Goal: Information Seeking & Learning: Learn about a topic

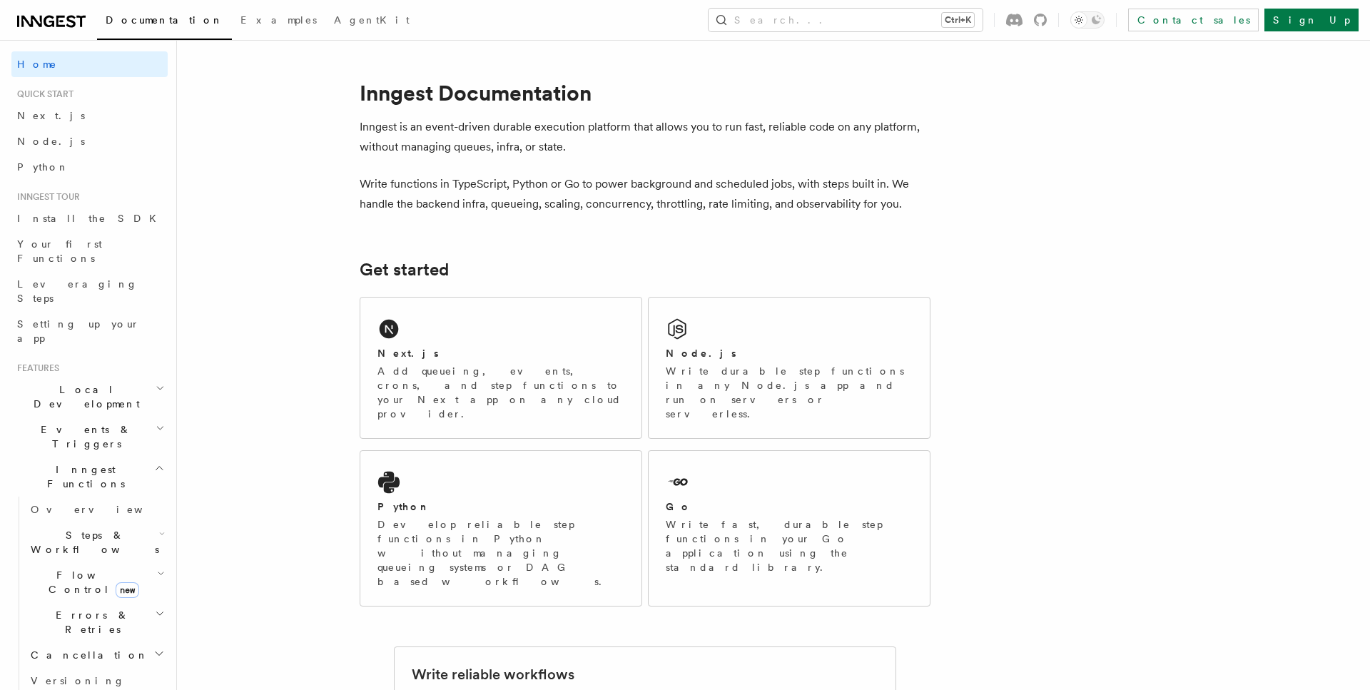
click at [99, 528] on span "Steps & Workflows" at bounding box center [92, 542] width 134 height 29
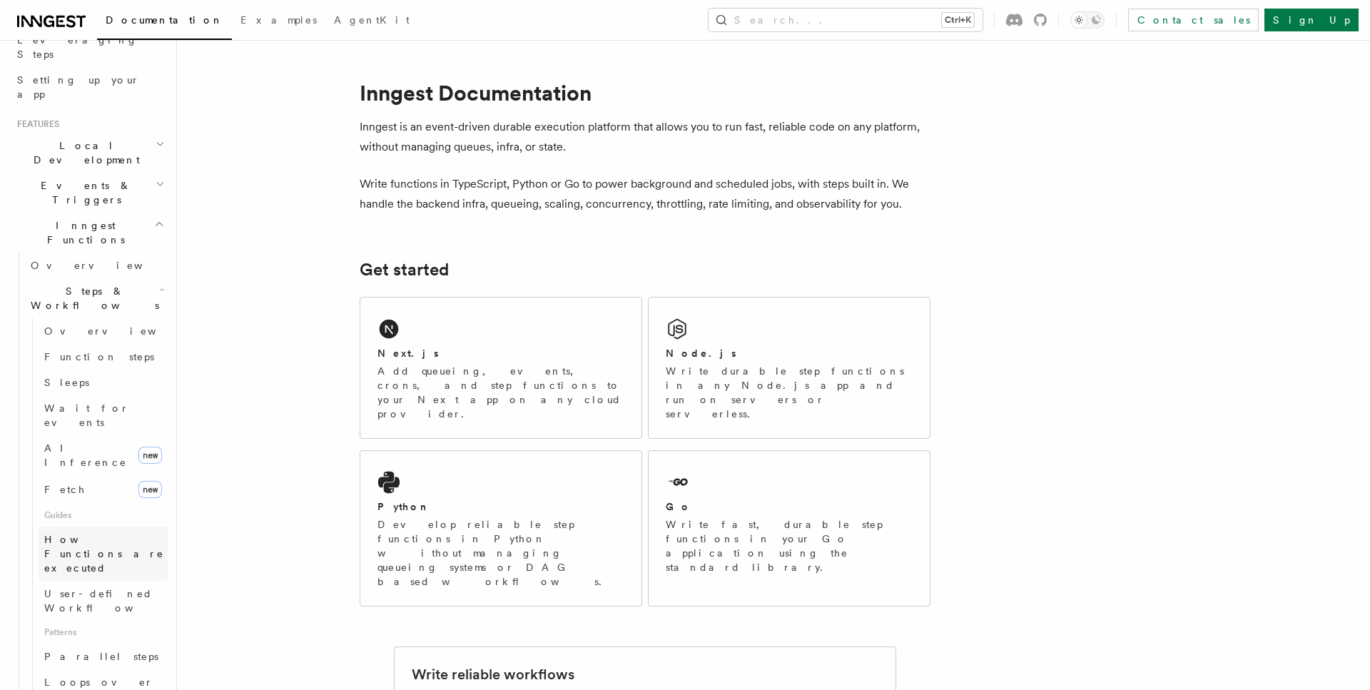
scroll to position [325, 0]
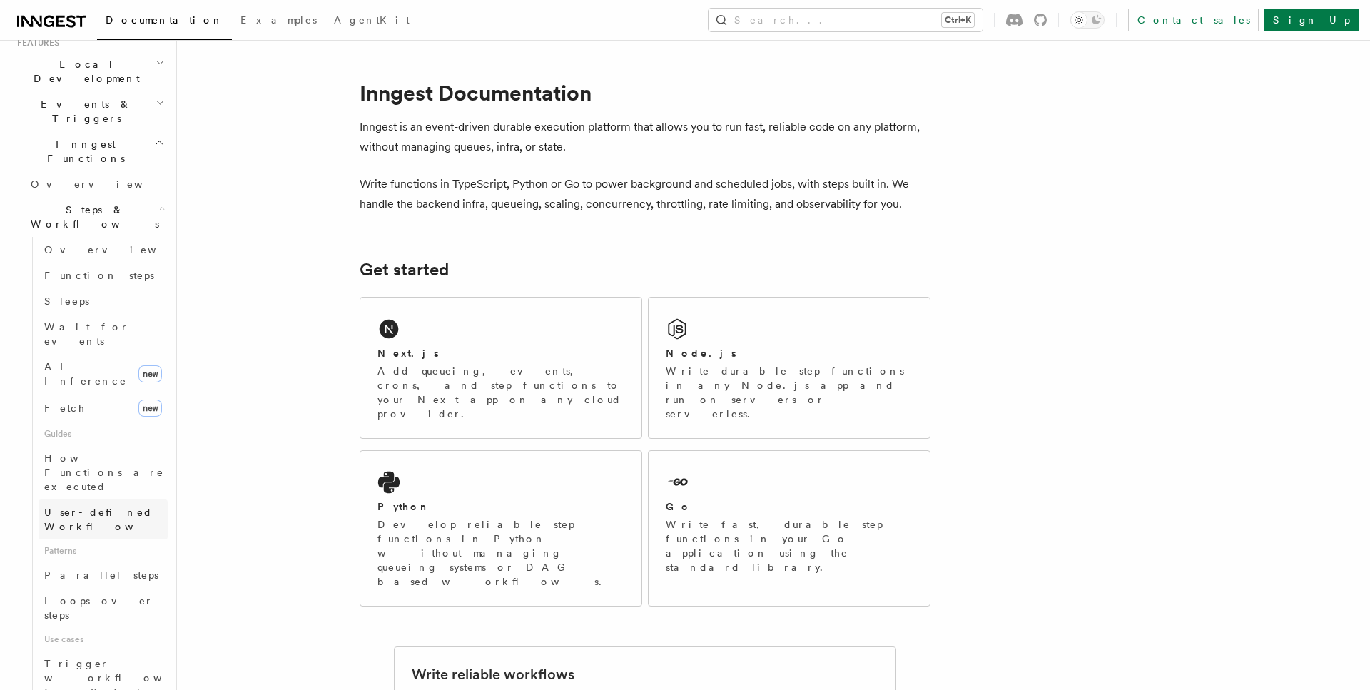
click at [103, 507] on span "User-defined Workflows" at bounding box center [108, 520] width 128 height 26
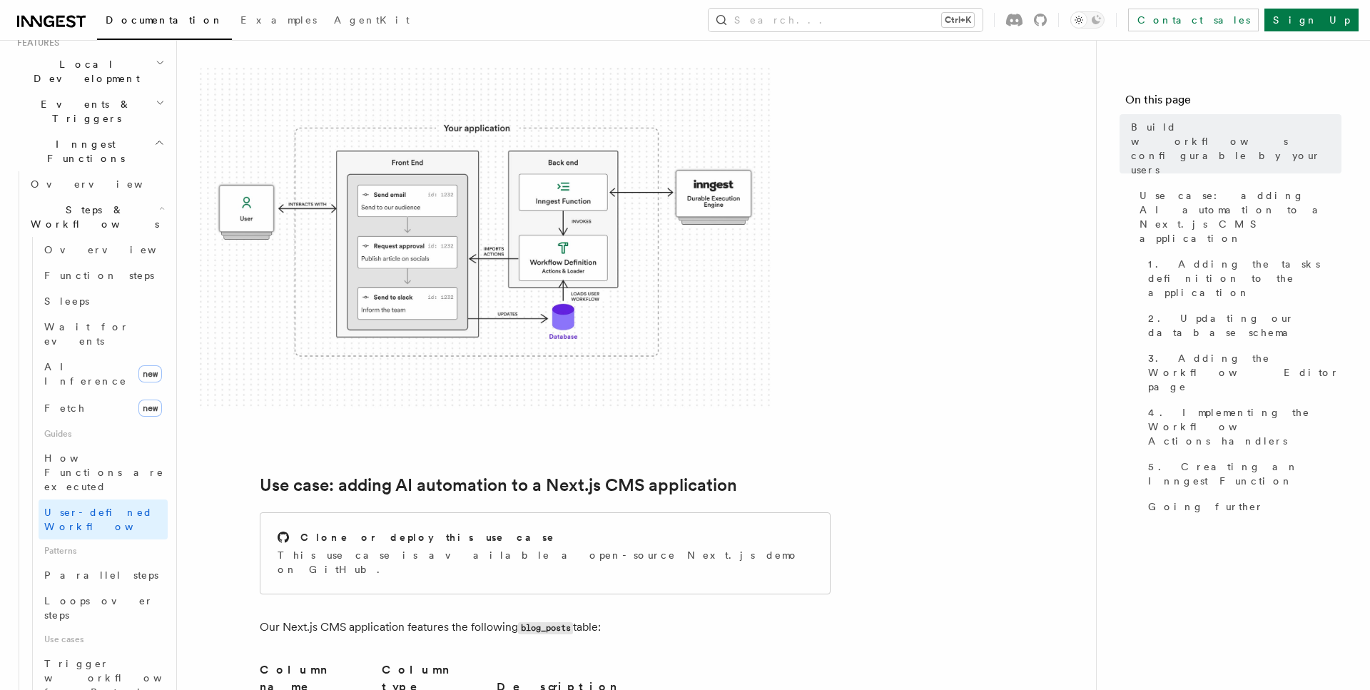
scroll to position [291, 0]
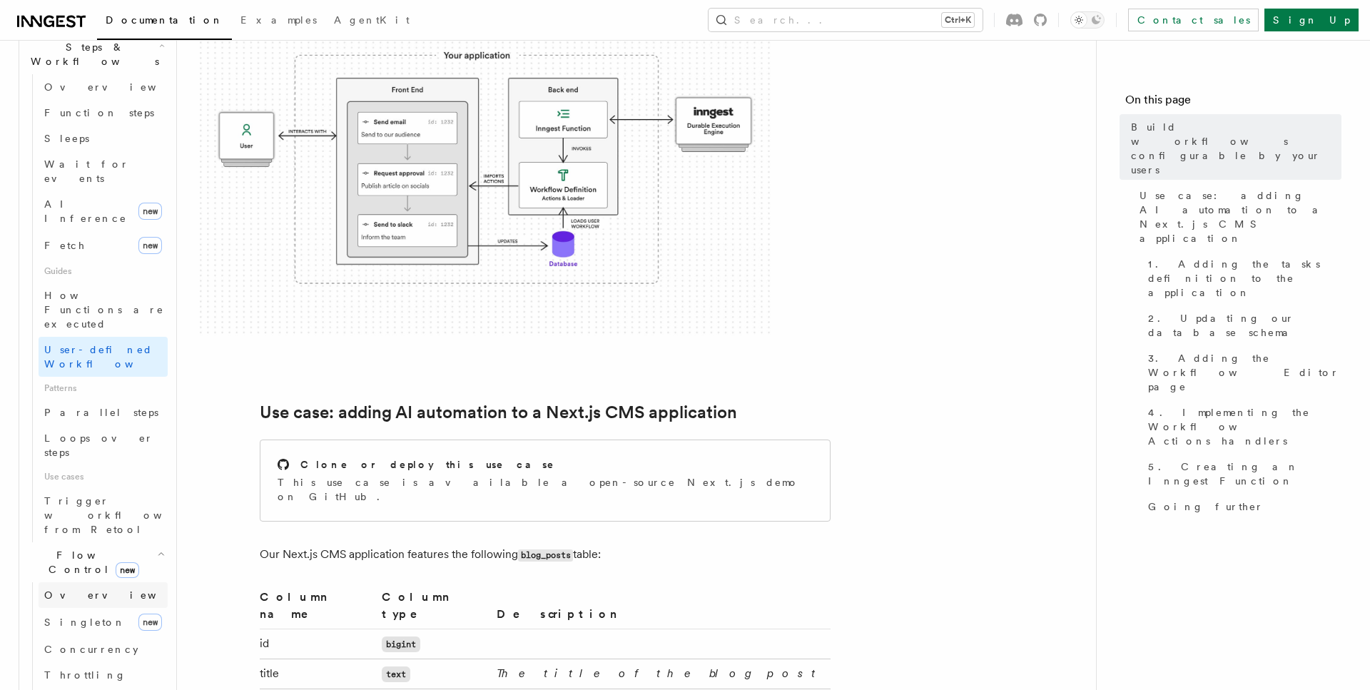
click at [86, 589] on span "Overview" at bounding box center [117, 594] width 147 height 11
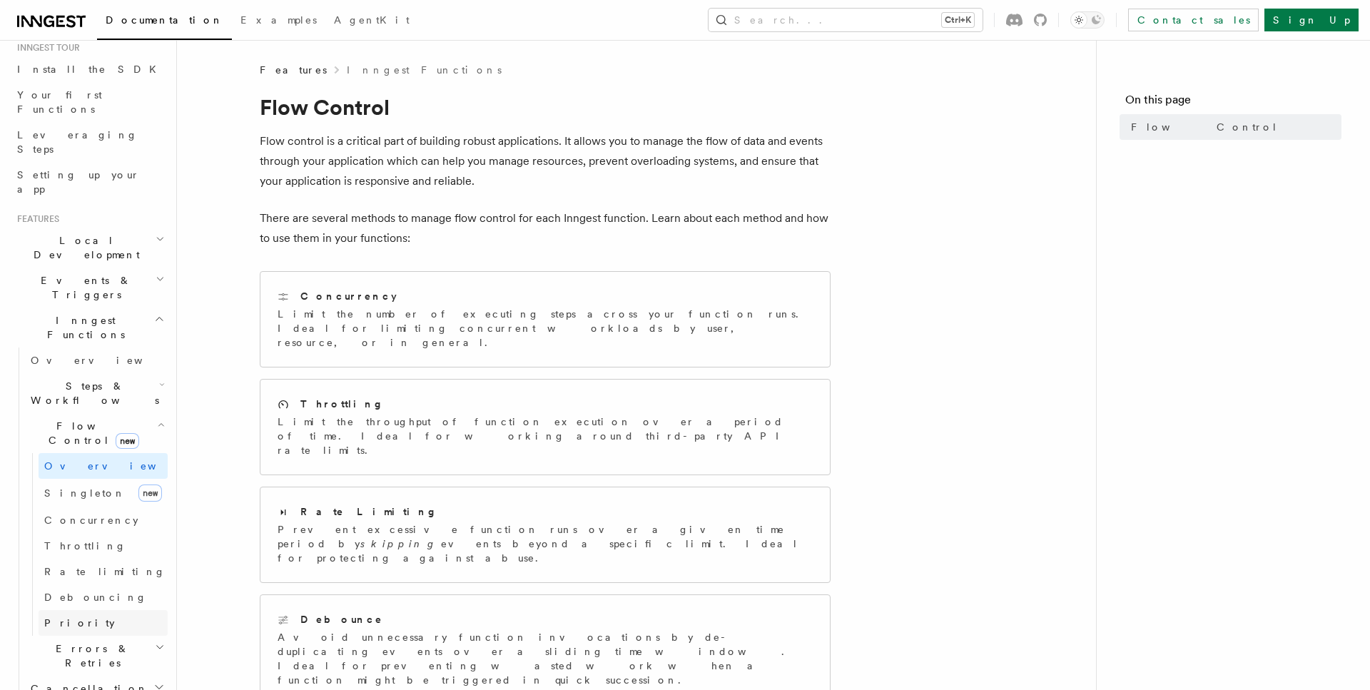
scroll to position [65, 0]
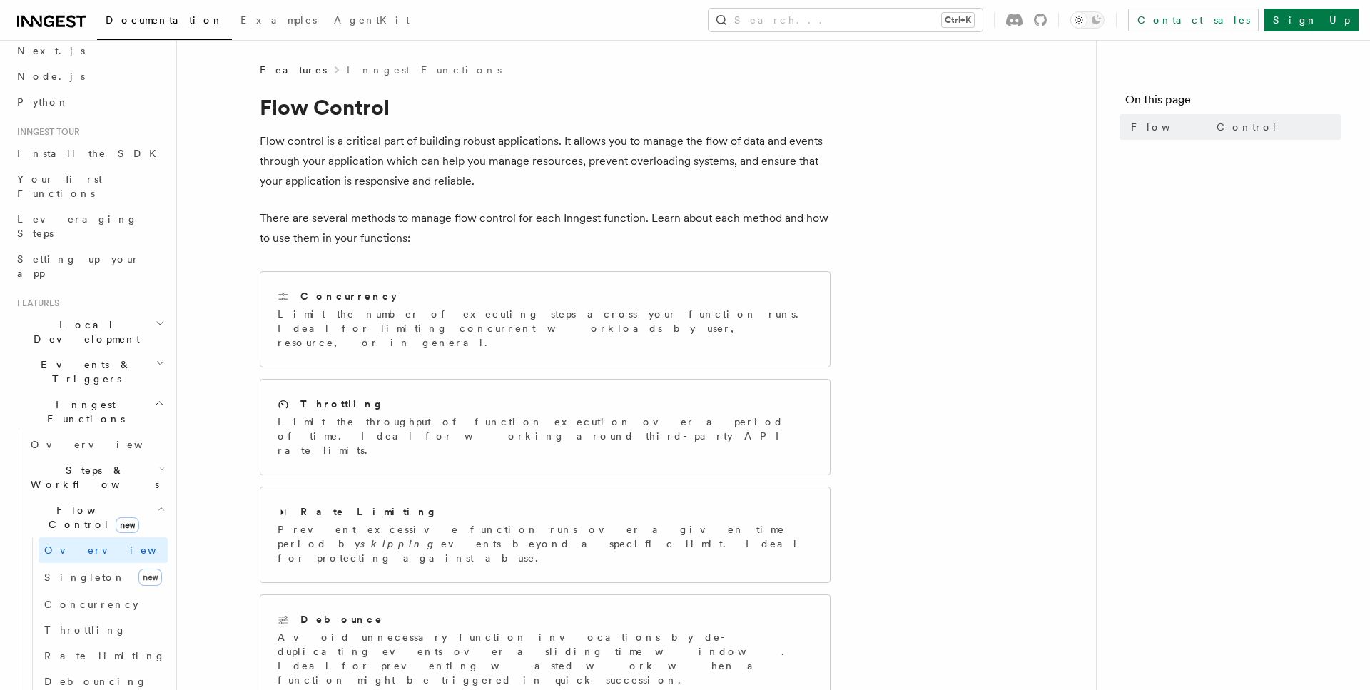
click at [91, 463] on span "Steps & Workflows" at bounding box center [92, 477] width 134 height 29
click at [94, 530] on span "Function steps" at bounding box center [99, 535] width 110 height 11
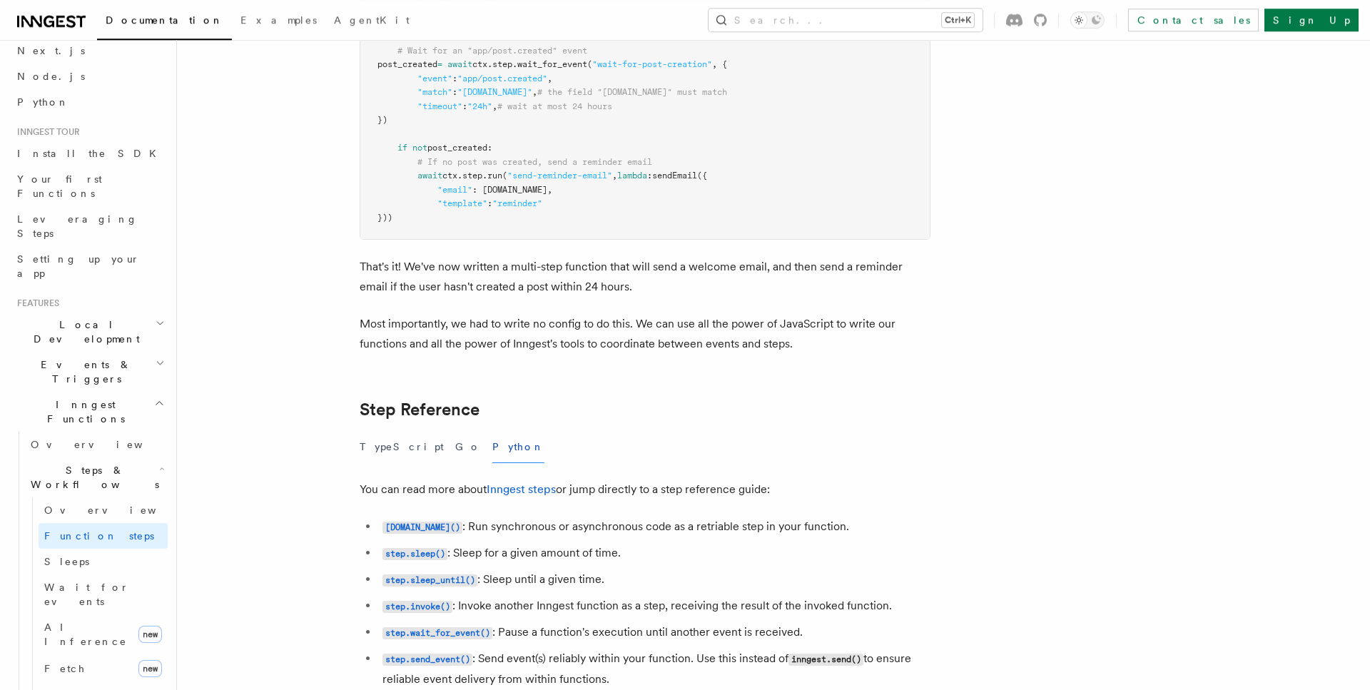
scroll to position [2256, 0]
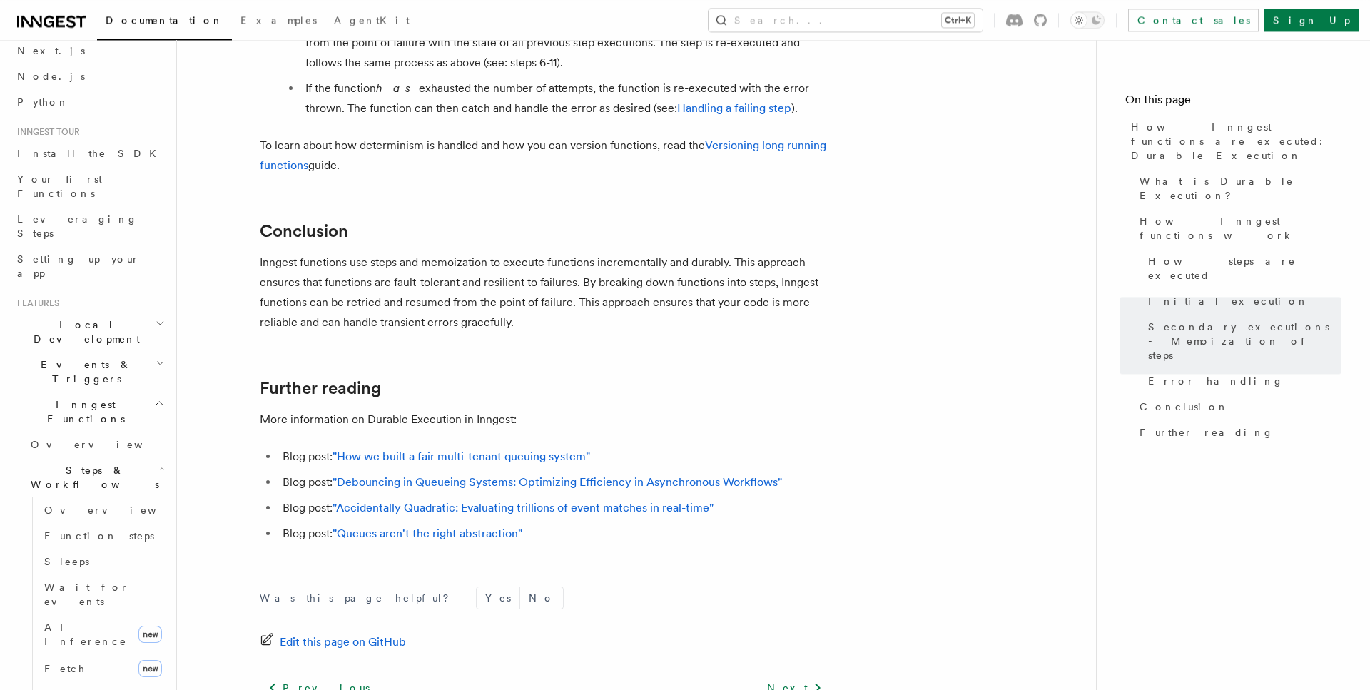
scroll to position [2692, 0]
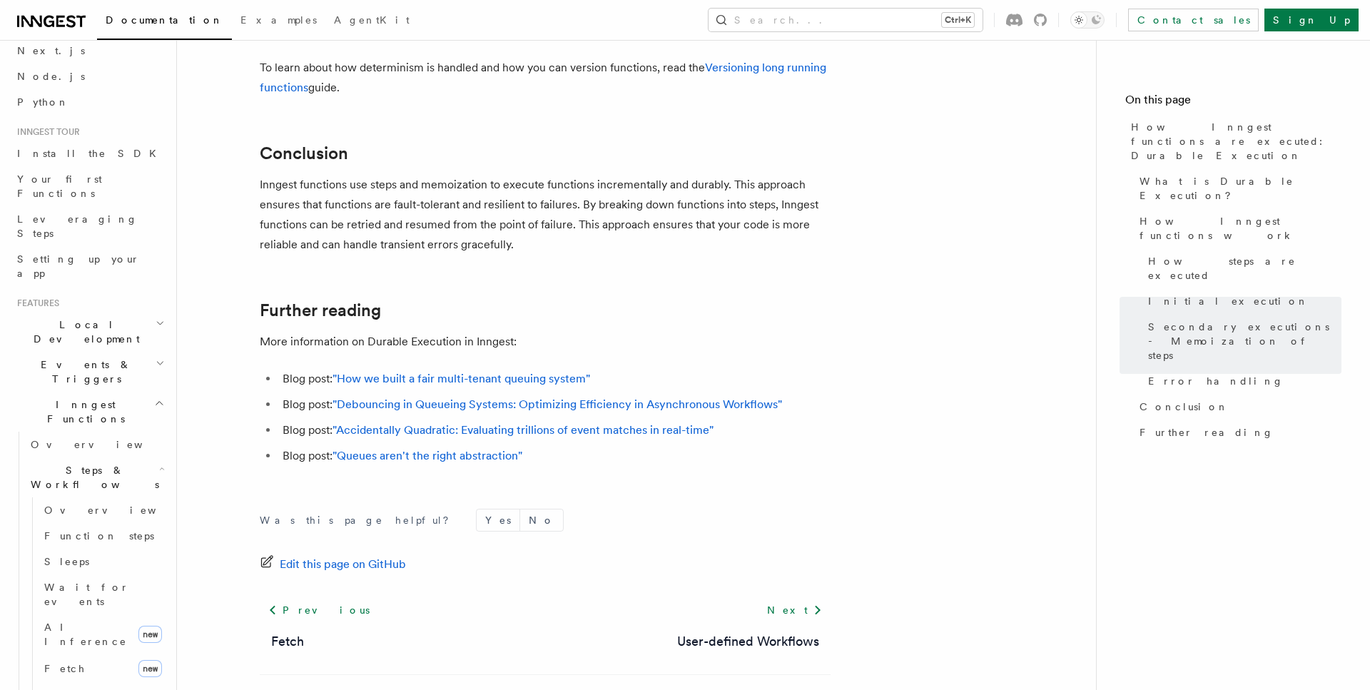
click at [88, 357] on span "Events & Triggers" at bounding box center [83, 371] width 144 height 29
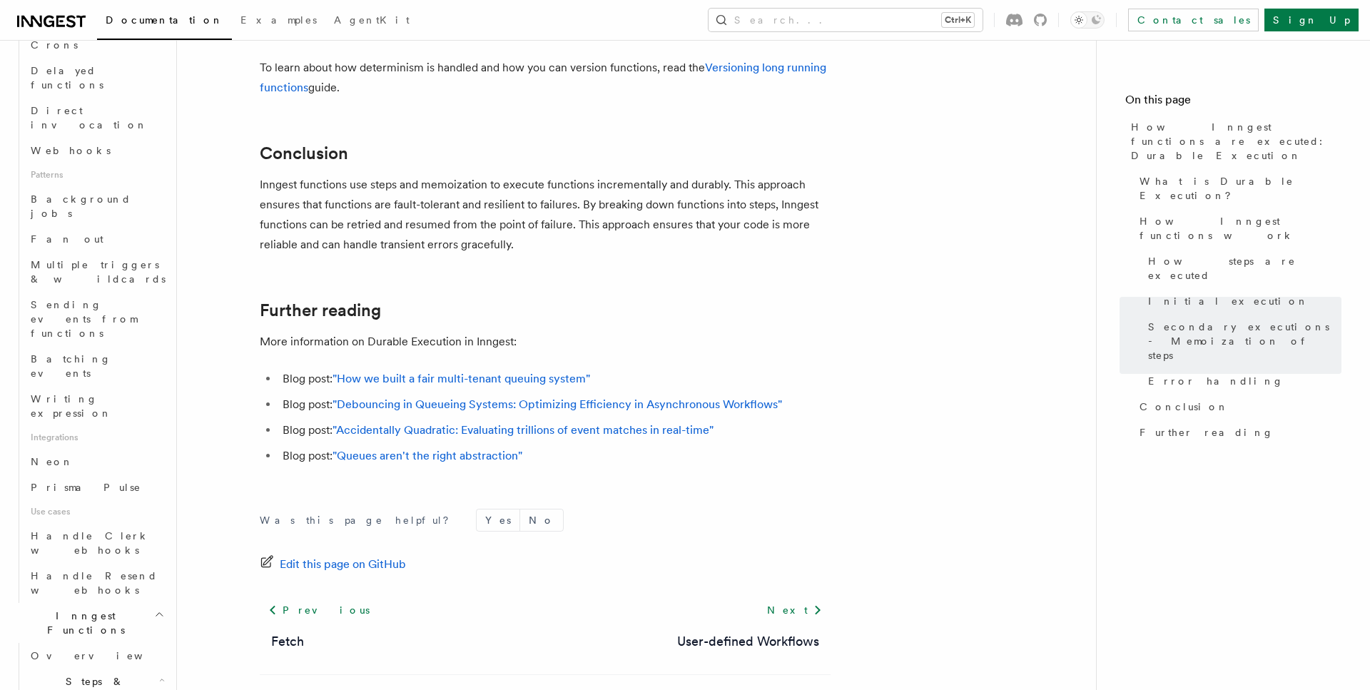
scroll to position [634, 0]
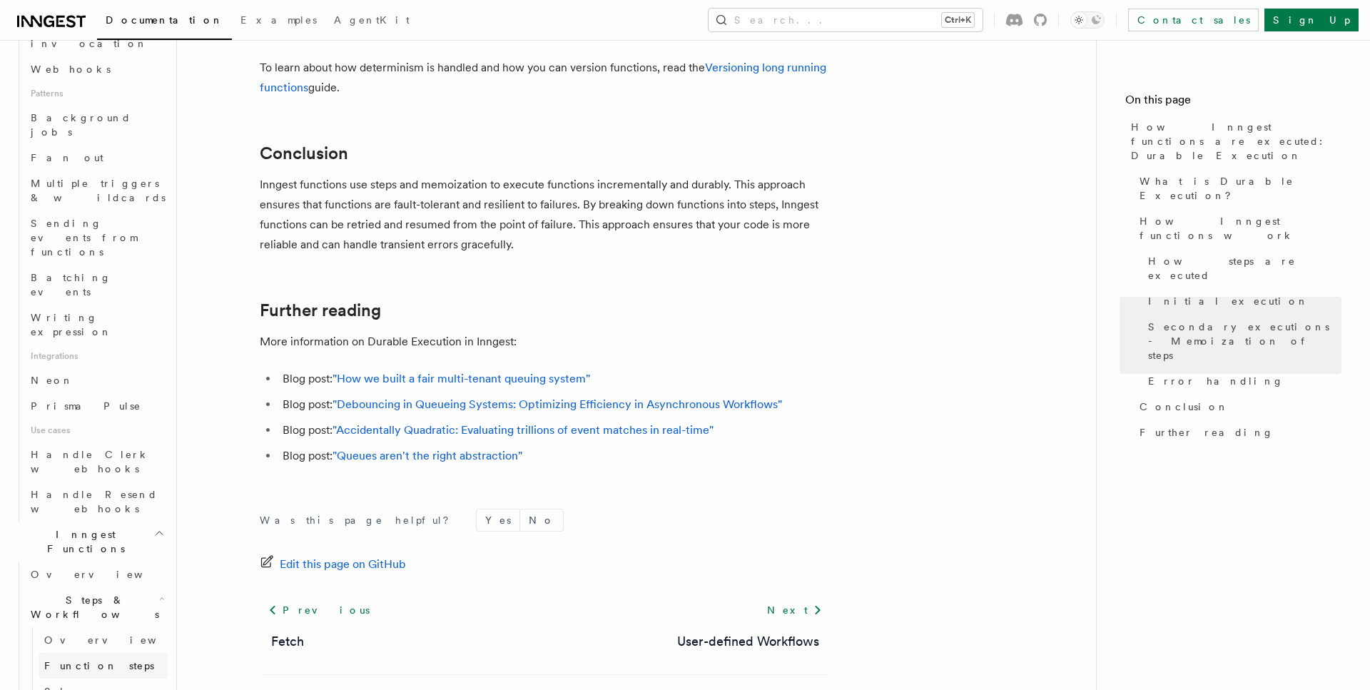
click at [96, 660] on span "Function steps" at bounding box center [99, 665] width 110 height 11
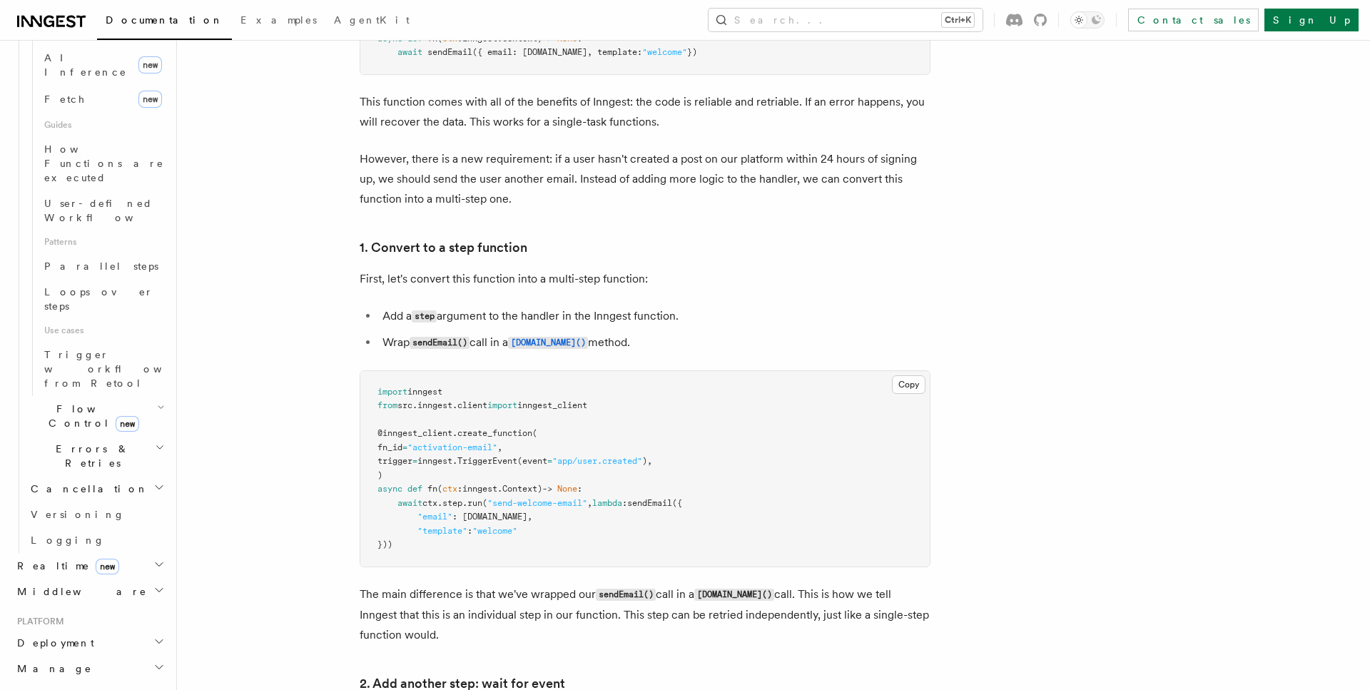
scroll to position [873, 0]
